Goal: Information Seeking & Learning: Understand process/instructions

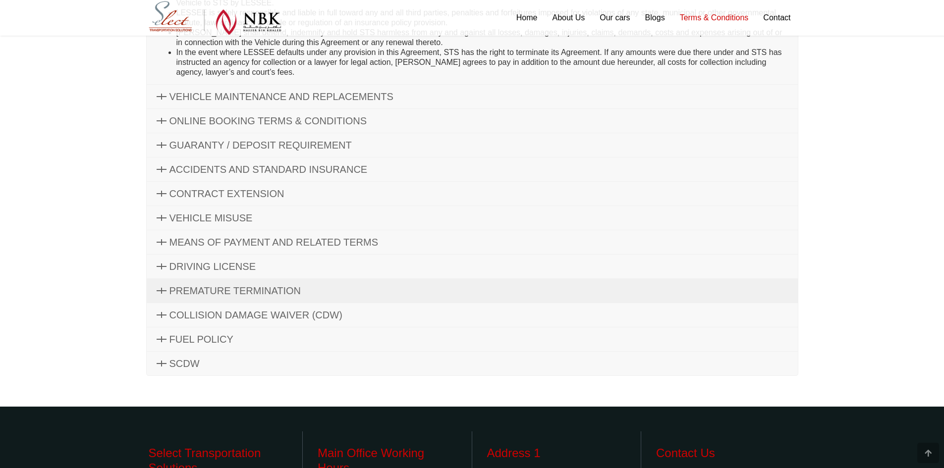
scroll to position [446, 0]
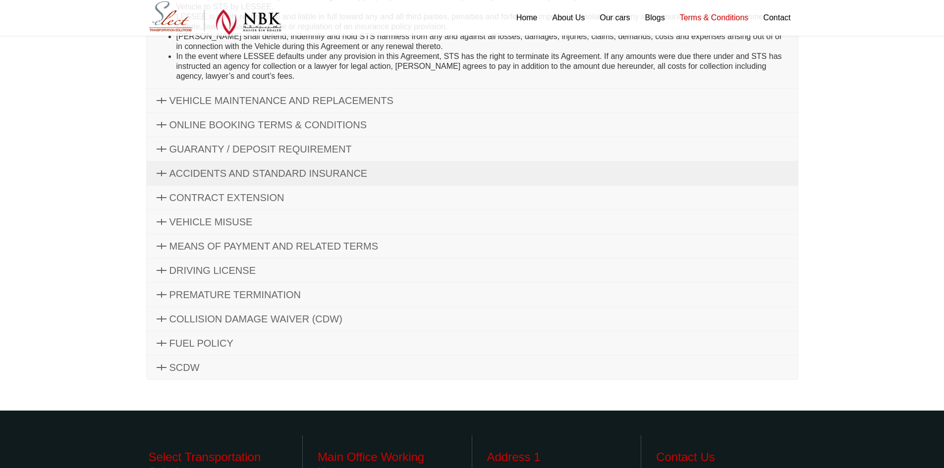
click at [268, 168] on span "ACCIDENTS AND STANDARD INSURANCE" at bounding box center [268, 173] width 198 height 11
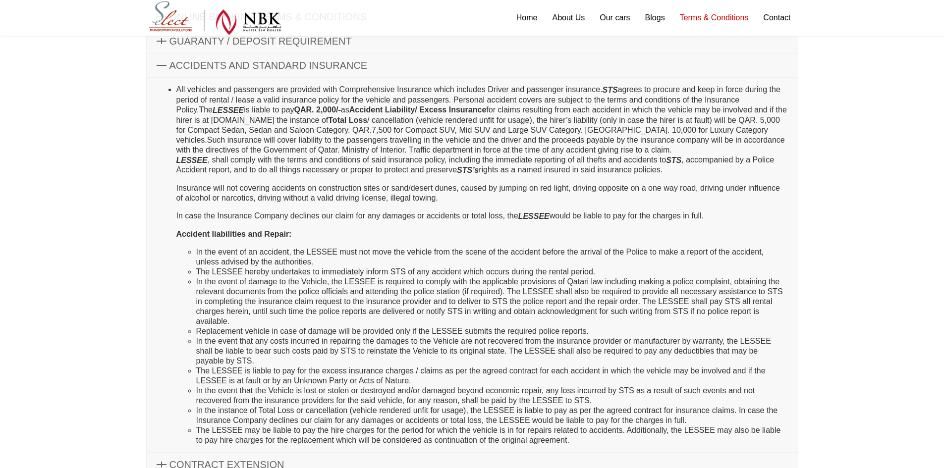
scroll to position [194, 0]
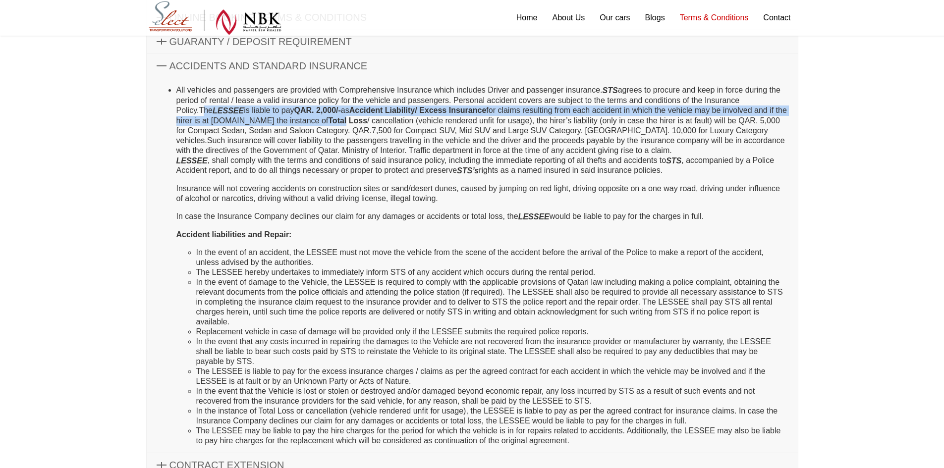
drag, startPoint x: 200, startPoint y: 110, endPoint x: 323, endPoint y: 116, distance: 123.0
click at [323, 116] on li "All vehicles and passengers are provided with Comprehensive Insurance which inc…" at bounding box center [482, 265] width 612 height 361
click at [278, 123] on li "All vehicles and passengers are provided with Comprehensive Insurance which inc…" at bounding box center [482, 265] width 612 height 361
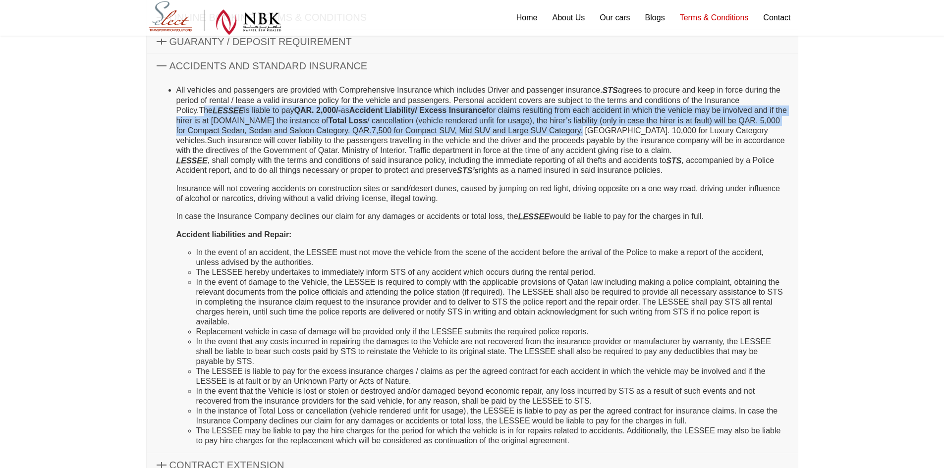
drag, startPoint x: 201, startPoint y: 109, endPoint x: 571, endPoint y: 126, distance: 370.1
click at [571, 126] on li "All vehicles and passengers are provided with Comprehensive Insurance which inc…" at bounding box center [482, 265] width 612 height 361
copy li "The LESSEE is liable to pay QAR. 2,000/- as Accident Liability/ Excess Insuranc…"
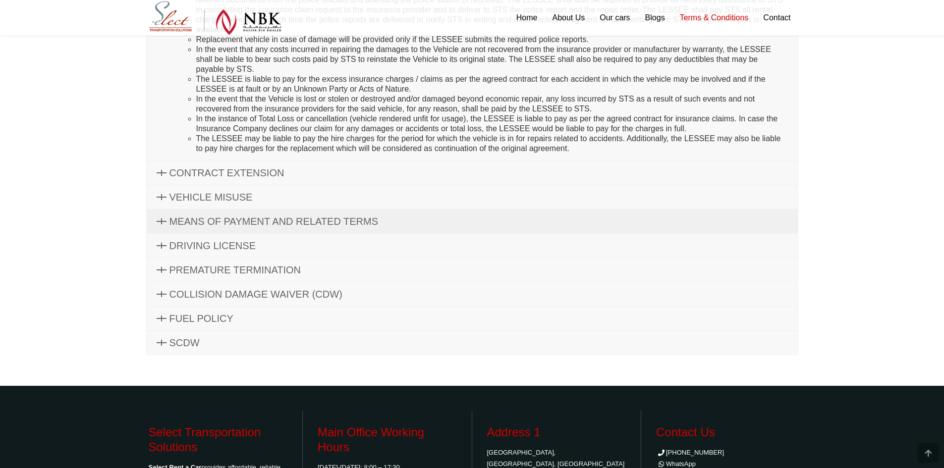
click at [237, 201] on span "VEHICLE MISUSE" at bounding box center [210, 197] width 83 height 11
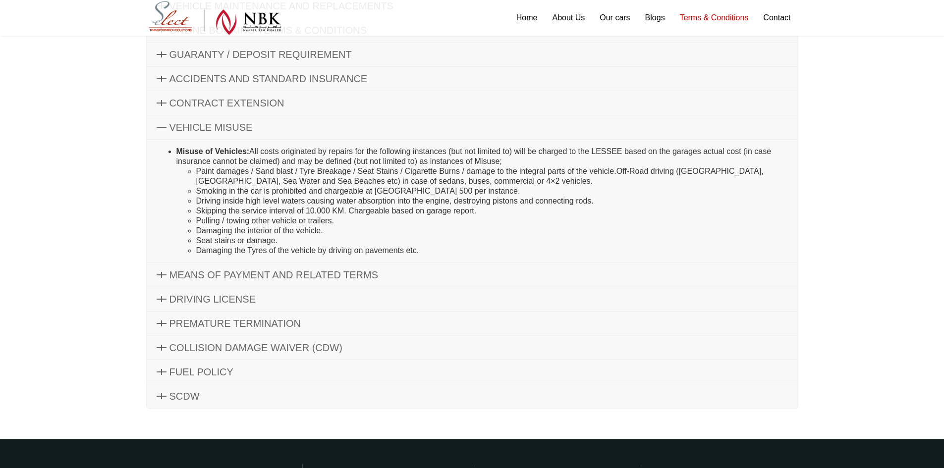
scroll to position [173, 0]
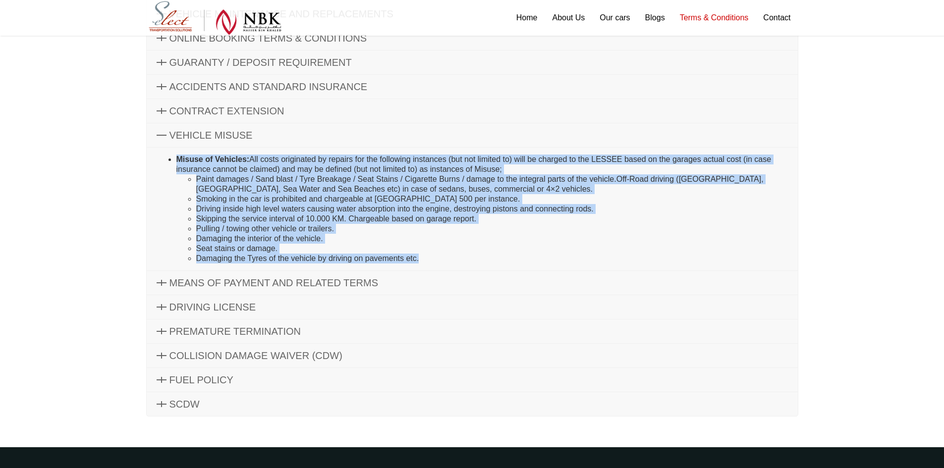
drag, startPoint x: 158, startPoint y: 150, endPoint x: 516, endPoint y: 257, distance: 373.8
click at [516, 257] on div "Misuse of Vehicles: All costs originated by repairs for the following instances…" at bounding box center [472, 209] width 652 height 124
copy li "Misuse of Vehicles: All costs originated by repairs for the following instances…"
